Goal: Information Seeking & Learning: Check status

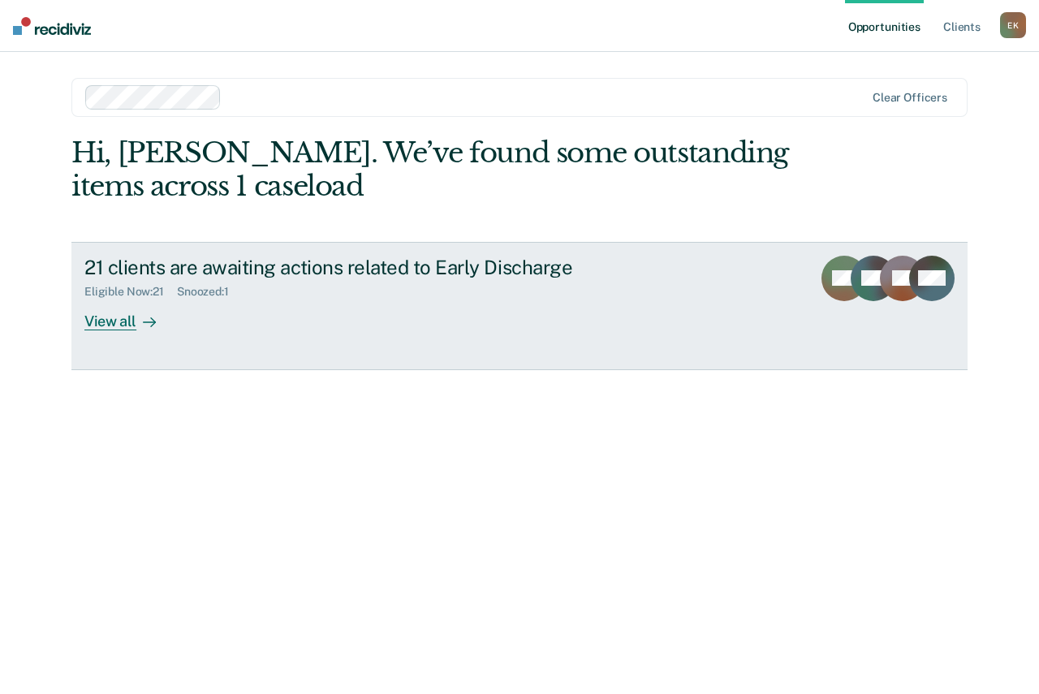
click at [126, 325] on div "View all" at bounding box center [129, 315] width 91 height 32
